Goal: Information Seeking & Learning: Learn about a topic

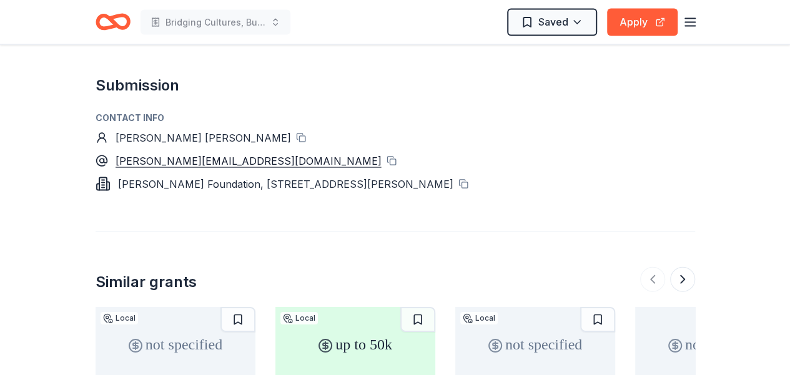
scroll to position [1249, 0]
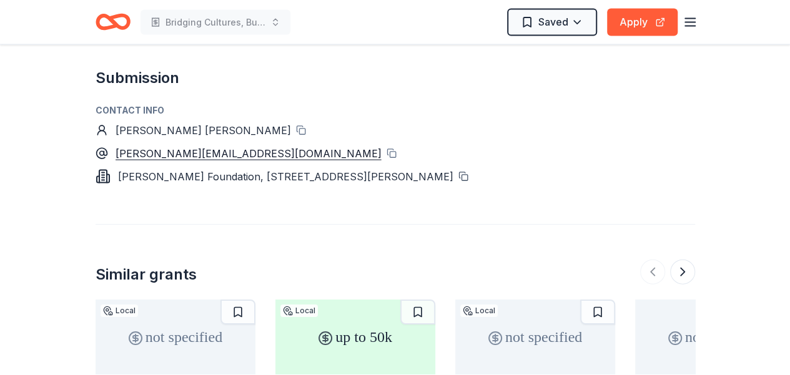
click at [468, 172] on button at bounding box center [463, 177] width 10 height 10
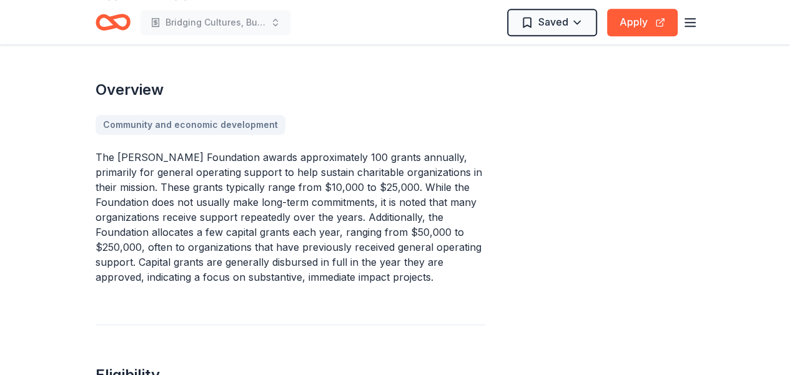
scroll to position [250, 0]
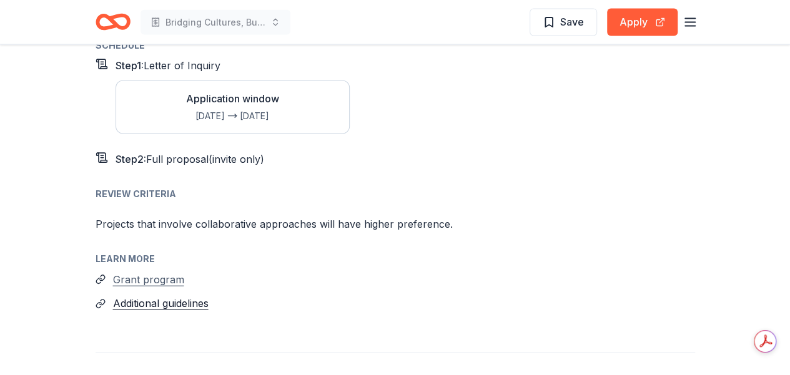
click at [161, 272] on button "Grant program" at bounding box center [148, 280] width 71 height 16
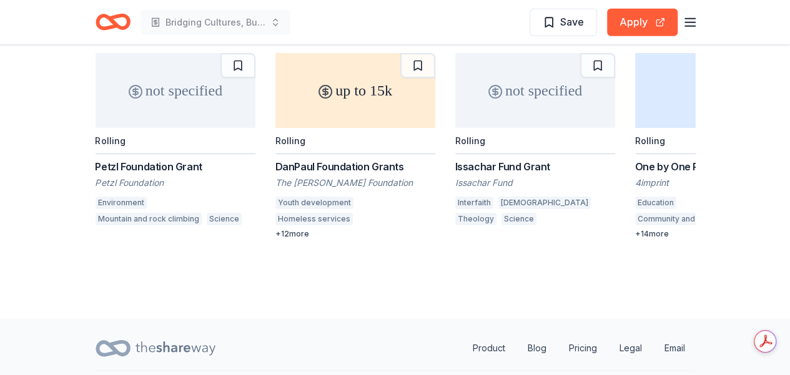
scroll to position [1562, 0]
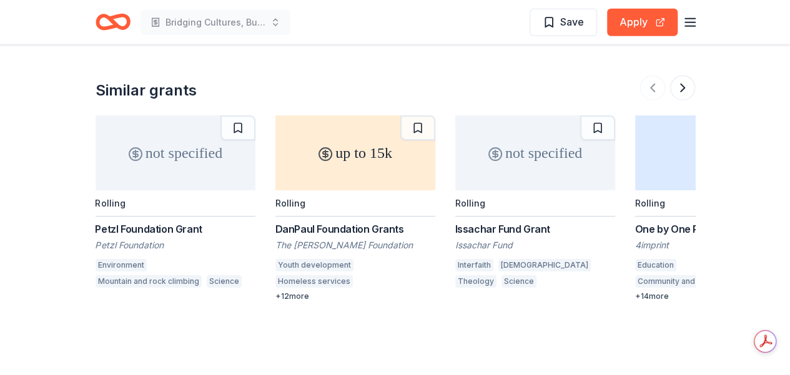
click at [359, 222] on div "DanPaul Foundation Grants" at bounding box center [355, 229] width 160 height 15
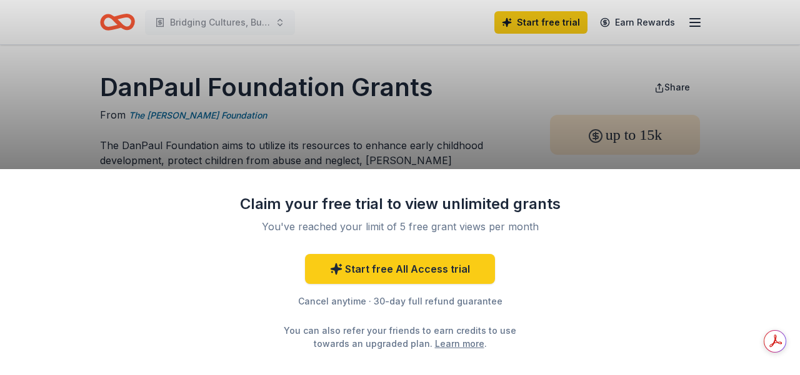
click at [518, 85] on div "Claim your free trial to view unlimited grants You've reached your limit of 5 f…" at bounding box center [400, 187] width 800 height 375
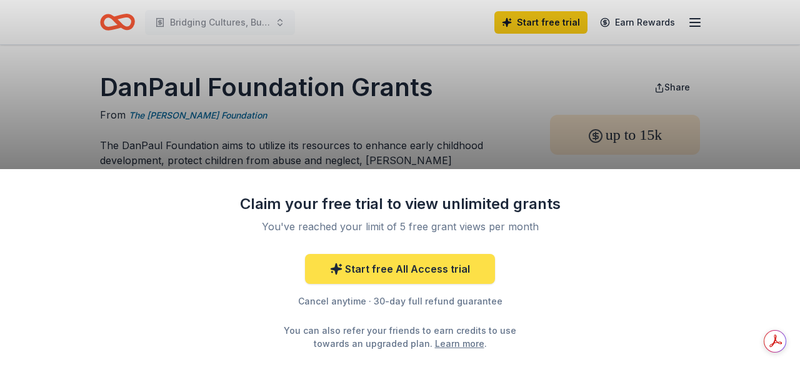
click at [405, 272] on link "Start free All Access trial" at bounding box center [400, 269] width 190 height 30
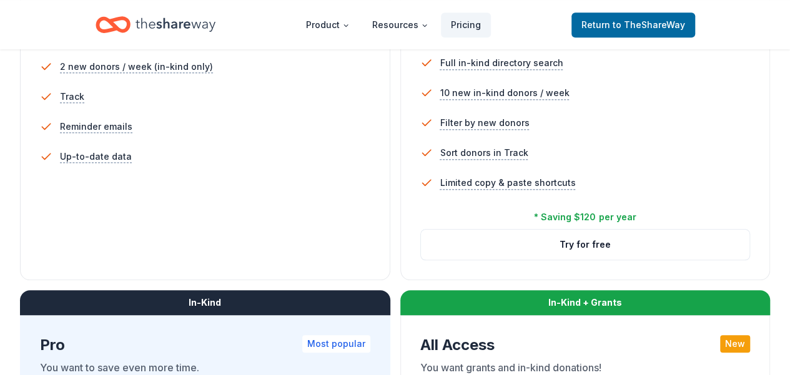
scroll to position [500, 0]
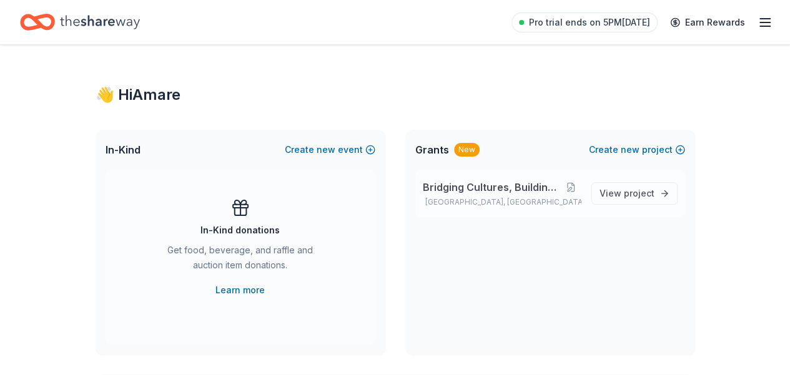
click at [485, 185] on span "Bridging Cultures, Building Futures" at bounding box center [492, 187] width 139 height 15
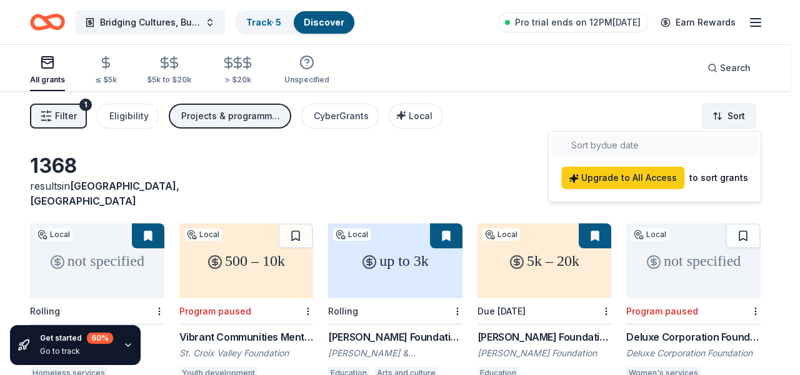
click at [723, 116] on html "Bridging Cultures, Building Futures Track · 5 Discover Pro trial ends on 12PM, …" at bounding box center [400, 187] width 800 height 375
click at [716, 181] on div "to sort grants" at bounding box center [718, 178] width 59 height 15
click at [497, 152] on html "Bridging Cultures, Building Futures Track · 5 Discover Pro trial ends on 12PM, …" at bounding box center [400, 187] width 800 height 375
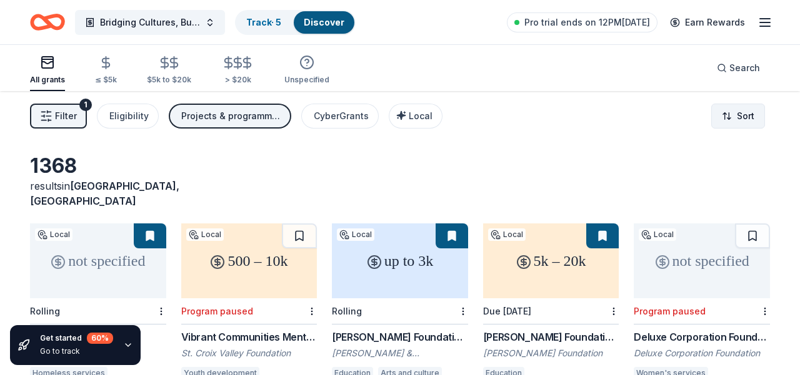
click at [727, 116] on html "Bridging Cultures, Building Futures Track · 5 Discover Pro trial ends on 12PM, …" at bounding box center [400, 187] width 800 height 375
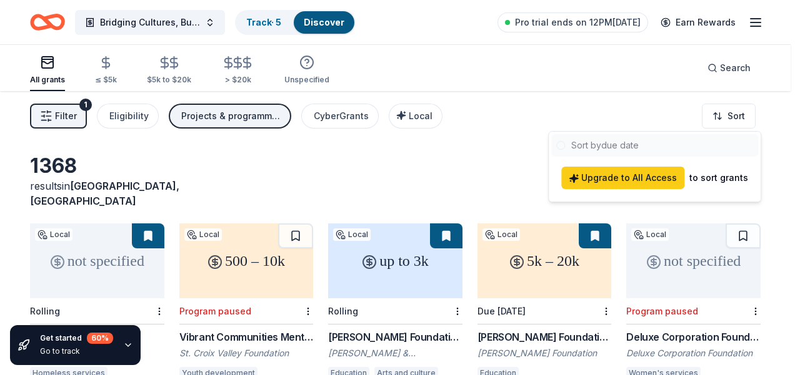
click at [635, 147] on div at bounding box center [654, 145] width 207 height 22
click at [517, 131] on html "Bridging Cultures, Building Futures Track · 5 Discover Pro trial ends on 12PM, …" at bounding box center [400, 187] width 800 height 375
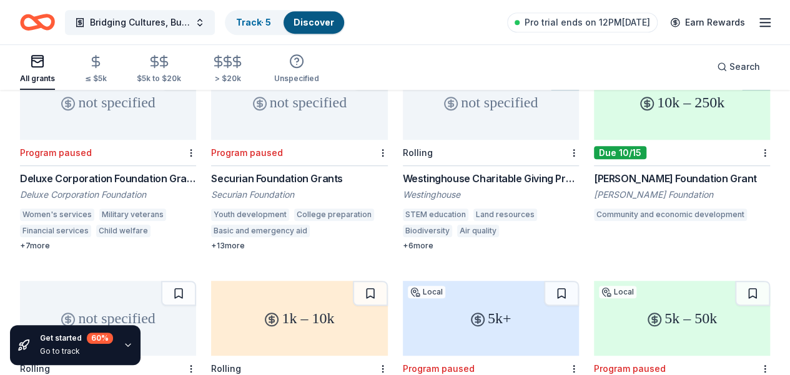
scroll to position [437, 0]
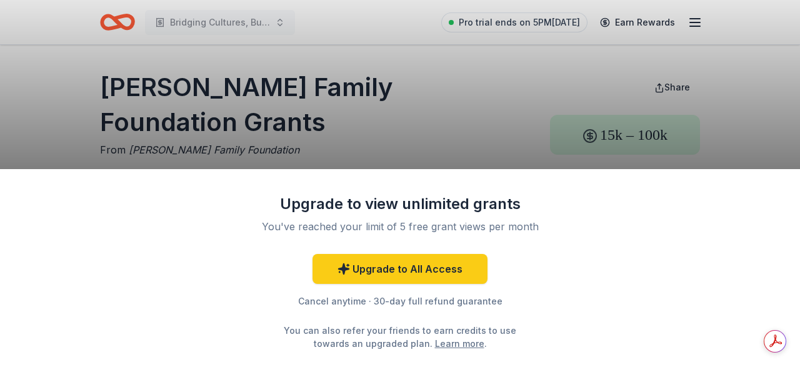
click at [622, 137] on div "Upgrade to view unlimited grants You've reached your limit of 5 free grant view…" at bounding box center [400, 187] width 800 height 375
click at [224, 149] on div "Upgrade to view unlimited grants You've reached your limit of 5 free grant view…" at bounding box center [400, 187] width 800 height 375
click at [259, 91] on div "Upgrade to view unlimited grants You've reached your limit of 5 free grant view…" at bounding box center [400, 187] width 800 height 375
click at [378, 84] on div "Upgrade to view unlimited grants You've reached your limit of 5 free grant view…" at bounding box center [400, 187] width 800 height 375
click at [206, 23] on div "Upgrade to view unlimited grants You've reached your limit of 5 free grant view…" at bounding box center [400, 187] width 800 height 375
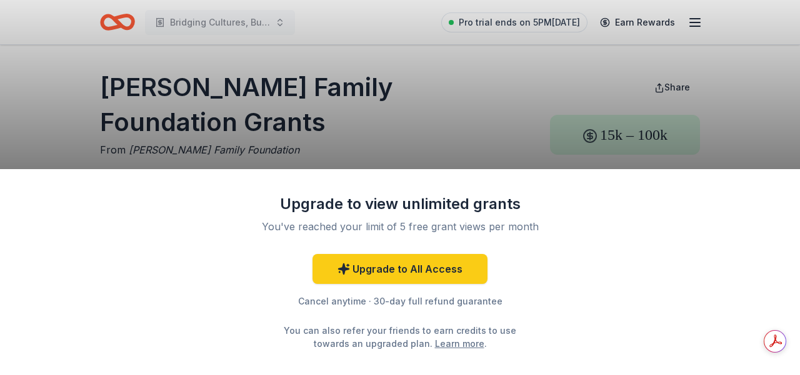
click at [535, 257] on div "Upgrade to All Access Cancel anytime · 30-day full refund guarantee You can als…" at bounding box center [399, 302] width 325 height 96
click at [495, 212] on div "Upgrade to view unlimited grants" at bounding box center [399, 204] width 325 height 20
drag, startPoint x: 275, startPoint y: 93, endPoint x: 293, endPoint y: 98, distance: 18.8
click at [275, 93] on div "Upgrade to view unlimited grants You've reached your limit of 5 free grant view…" at bounding box center [400, 187] width 800 height 375
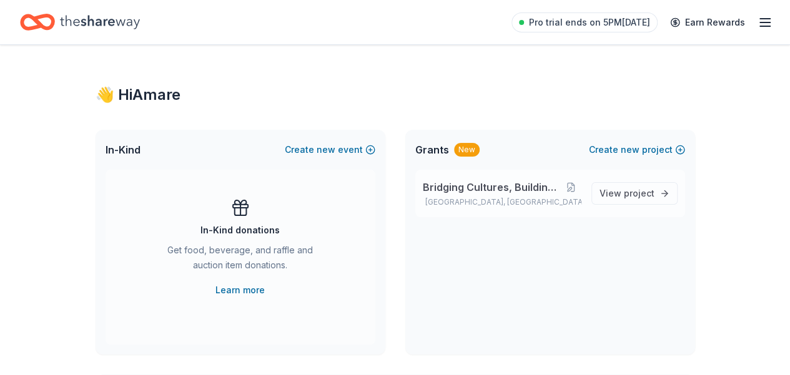
click at [474, 192] on span "Bridging Cultures, Building Futures" at bounding box center [492, 187] width 139 height 15
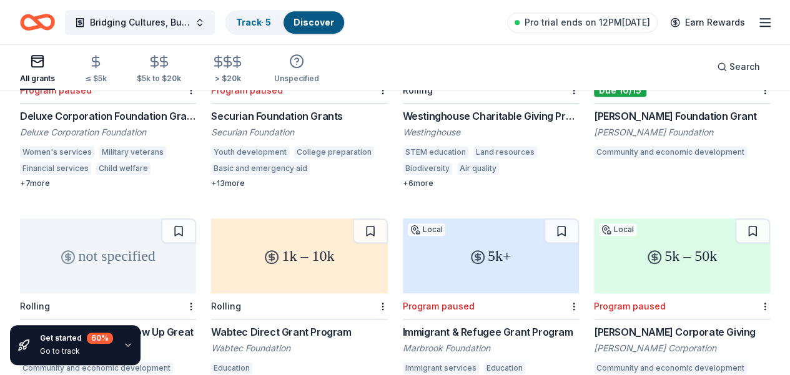
scroll to position [500, 0]
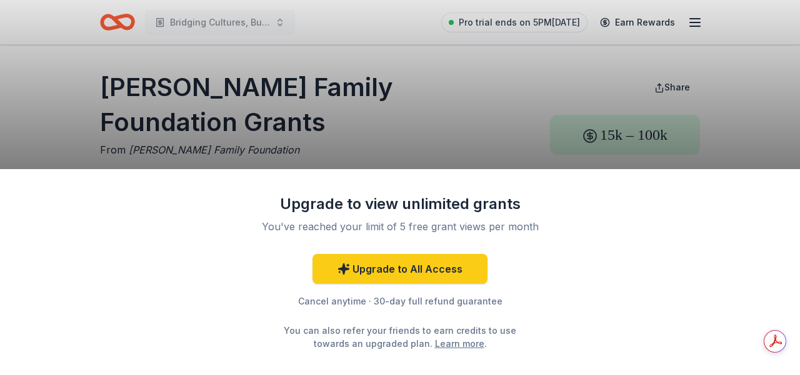
click at [382, 206] on div "Upgrade to view unlimited grants" at bounding box center [399, 204] width 325 height 20
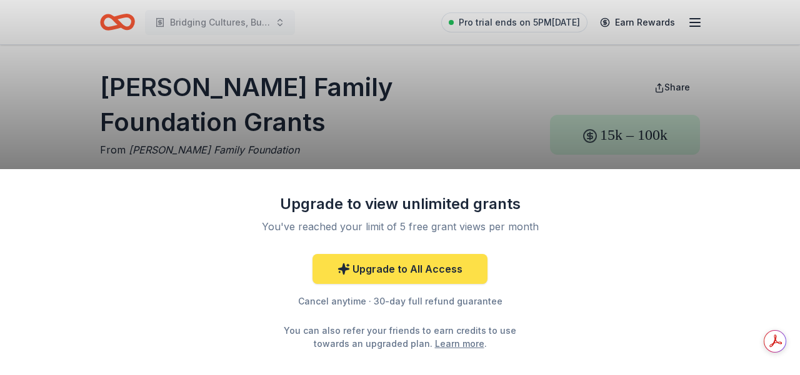
click at [400, 270] on link "Upgrade to All Access" at bounding box center [399, 269] width 175 height 30
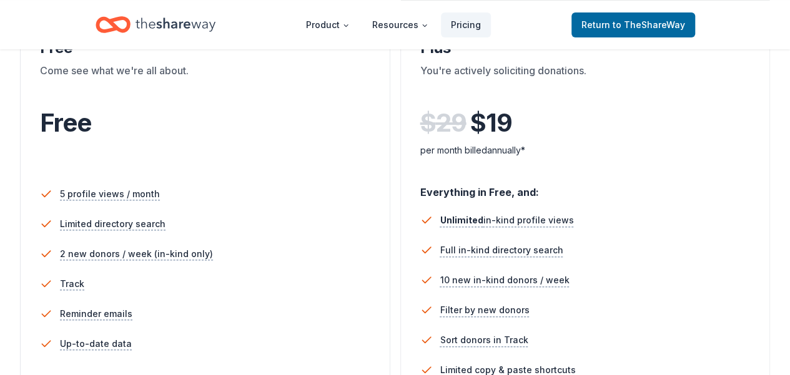
scroll to position [125, 0]
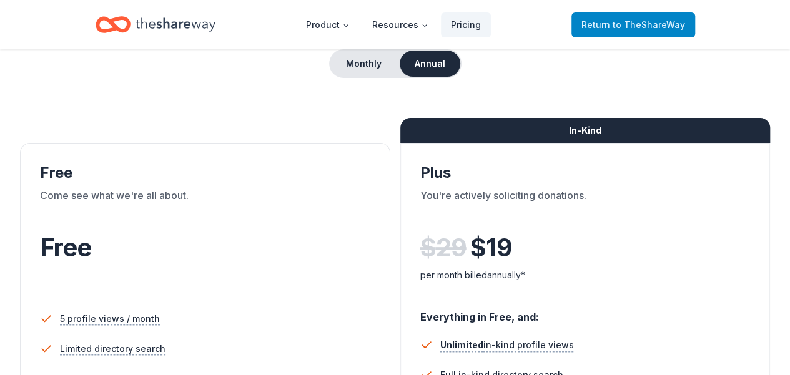
click at [616, 25] on span "Return to TheShareWay" at bounding box center [634, 24] width 104 height 15
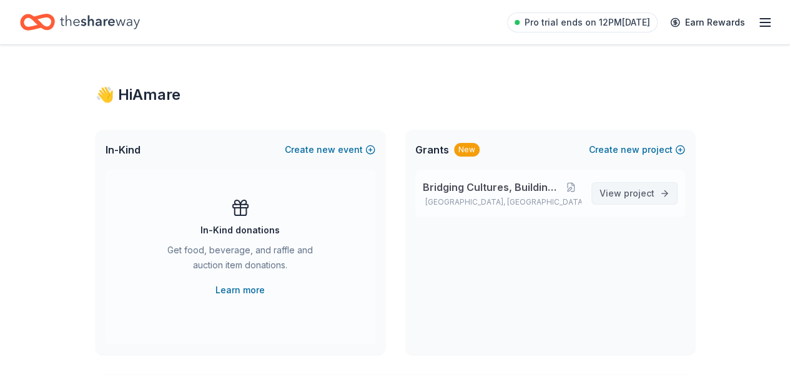
click at [638, 196] on span "project" at bounding box center [639, 193] width 31 height 11
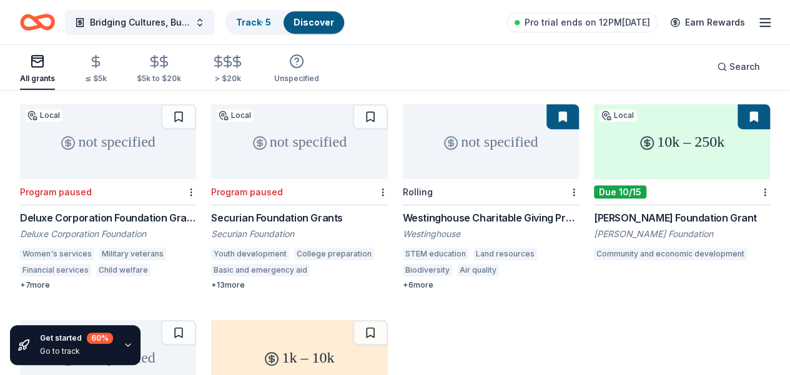
scroll to position [336, 0]
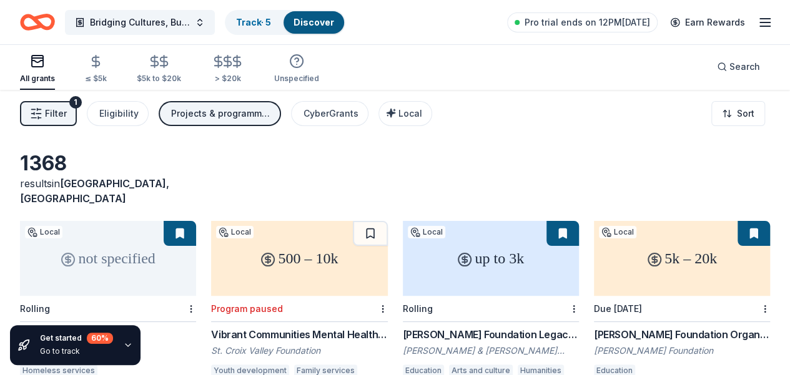
scroll to position [0, 0]
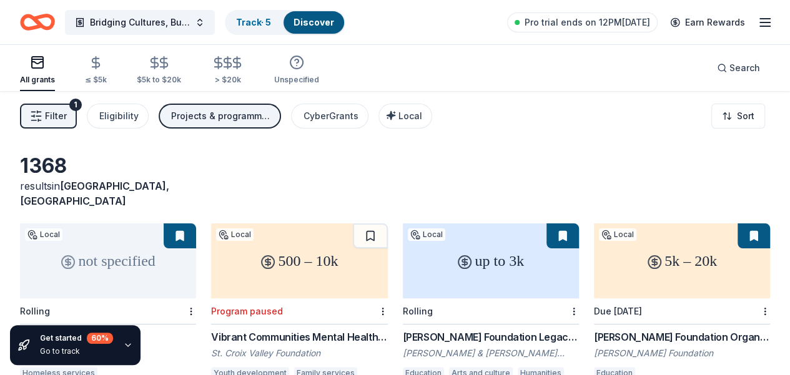
click at [355, 140] on div "Filter 1 Eligibility Projects & programming, General operations, Scholarship, E…" at bounding box center [395, 116] width 790 height 50
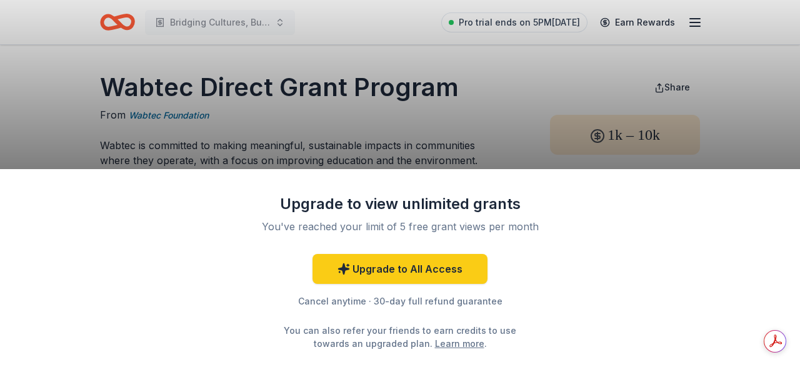
click at [496, 111] on div "Upgrade to view unlimited grants You've reached your limit of 5 free grant view…" at bounding box center [400, 187] width 800 height 375
